Goal: Information Seeking & Learning: Check status

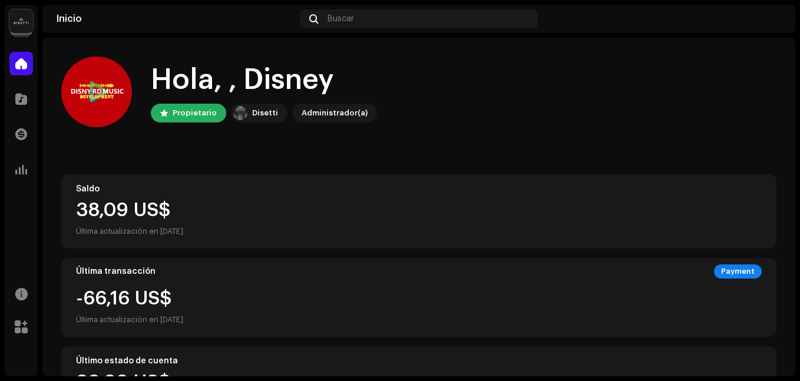
click at [28, 29] on img at bounding box center [21, 21] width 24 height 24
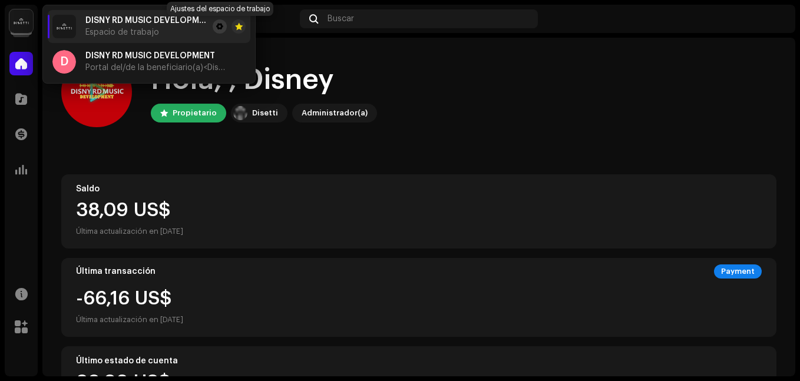
click at [223, 23] on span at bounding box center [219, 26] width 7 height 9
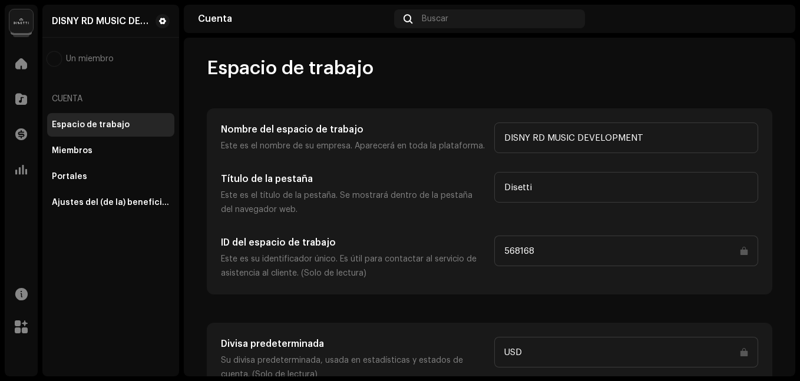
click at [29, 31] on img at bounding box center [21, 21] width 24 height 24
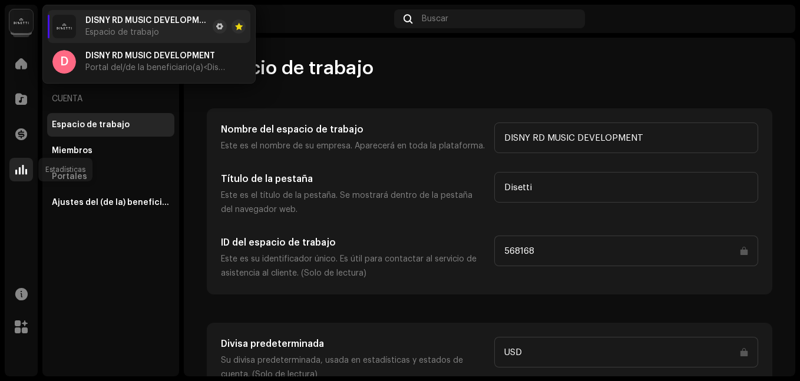
click at [22, 172] on span at bounding box center [21, 169] width 12 height 9
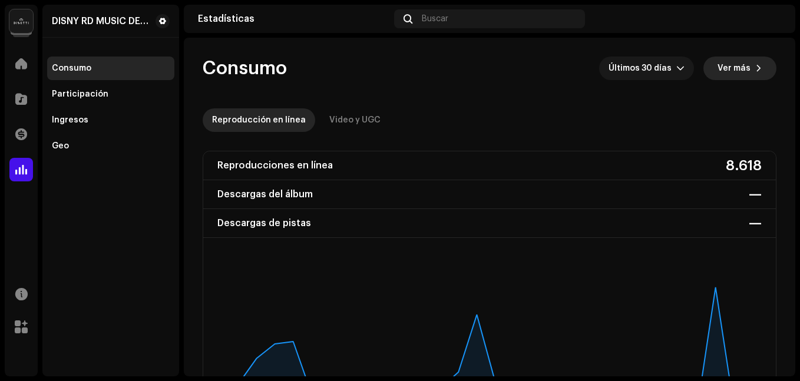
click at [740, 76] on span "Ver más" at bounding box center [733, 69] width 33 height 24
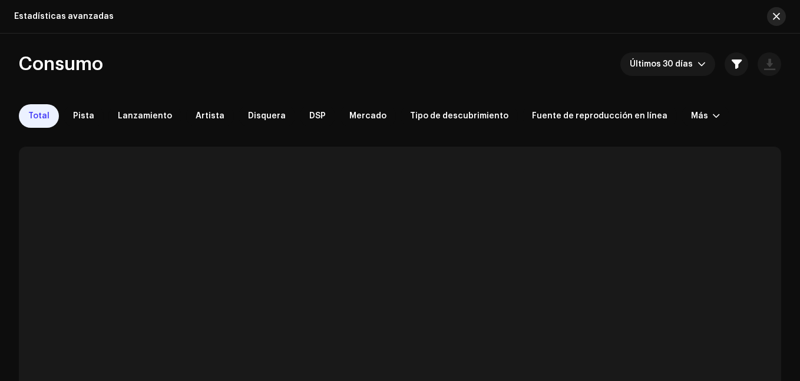
click at [769, 21] on button "button" at bounding box center [776, 16] width 19 height 19
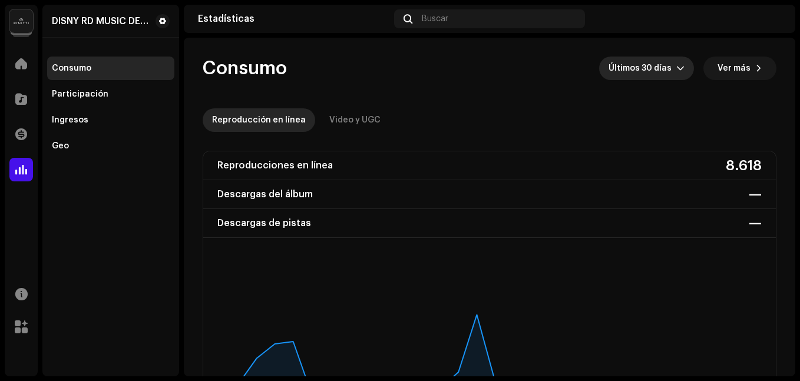
click at [670, 72] on span "Últimos 30 días" at bounding box center [642, 69] width 68 height 24
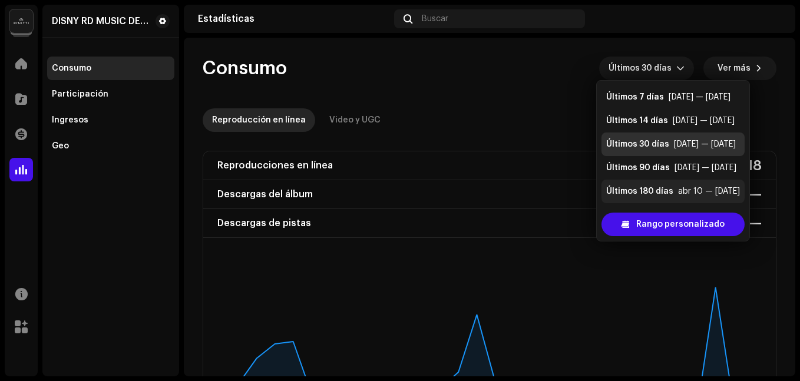
click at [687, 193] on div "abr 10 — [DATE]" at bounding box center [709, 192] width 62 height 12
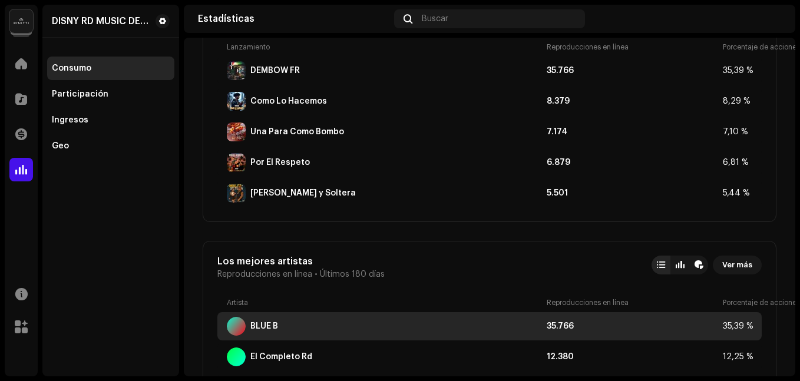
scroll to position [707, 0]
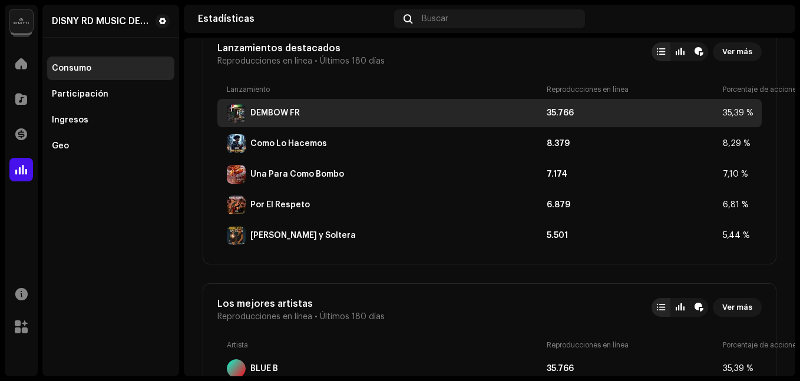
click at [461, 104] on div "DEMBOW FR" at bounding box center [384, 113] width 315 height 19
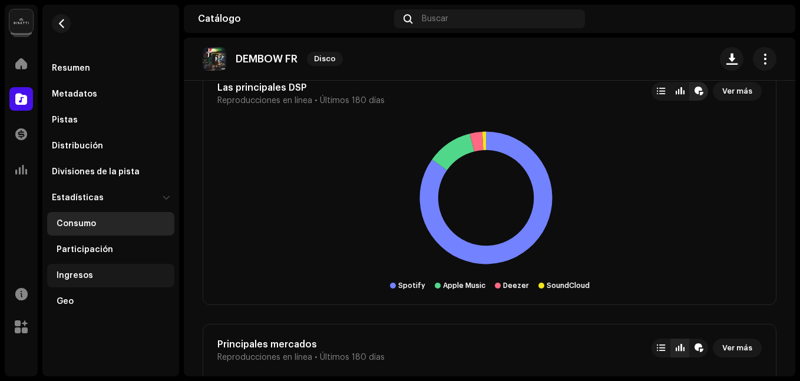
scroll to position [942, 0]
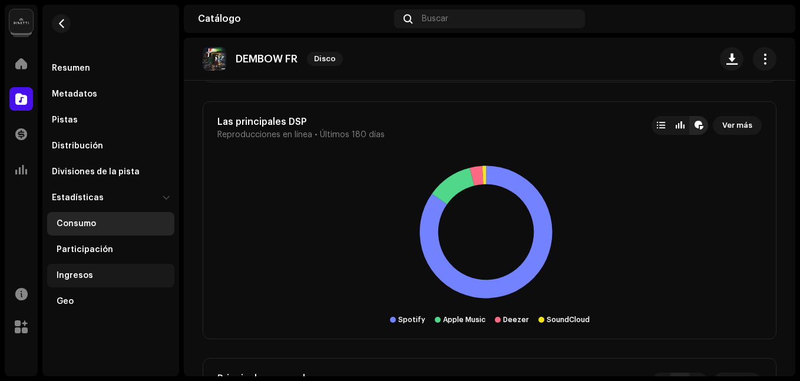
click at [110, 269] on div "Ingresos" at bounding box center [110, 276] width 127 height 24
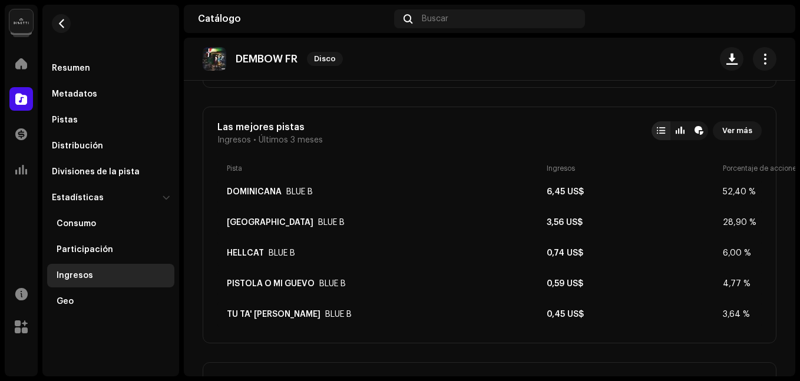
scroll to position [412, 0]
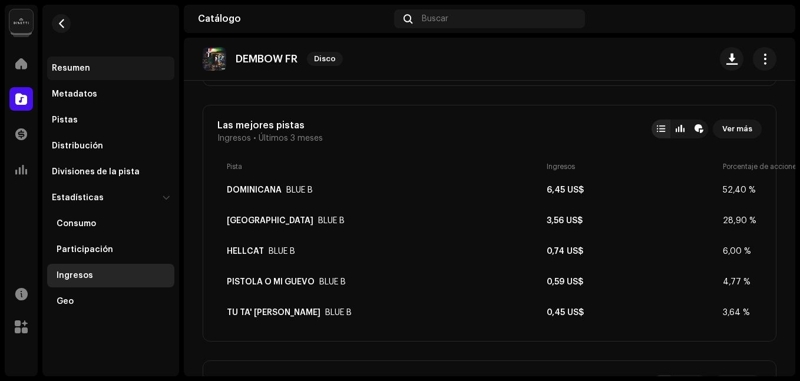
click at [91, 77] on div "Resumen" at bounding box center [110, 69] width 127 height 24
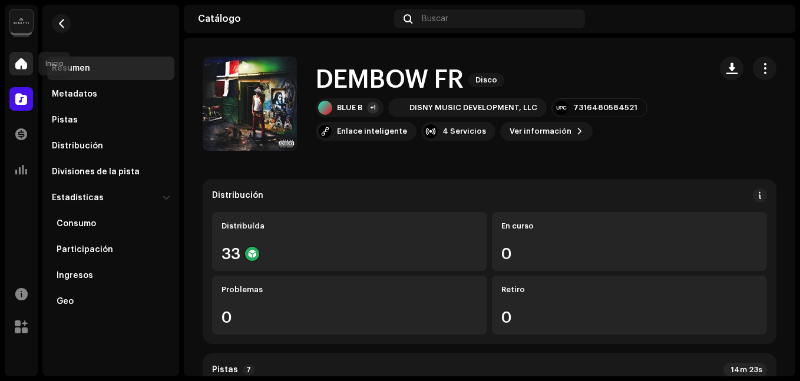
click at [24, 68] on span at bounding box center [21, 63] width 12 height 9
